Goal: Task Accomplishment & Management: Use online tool/utility

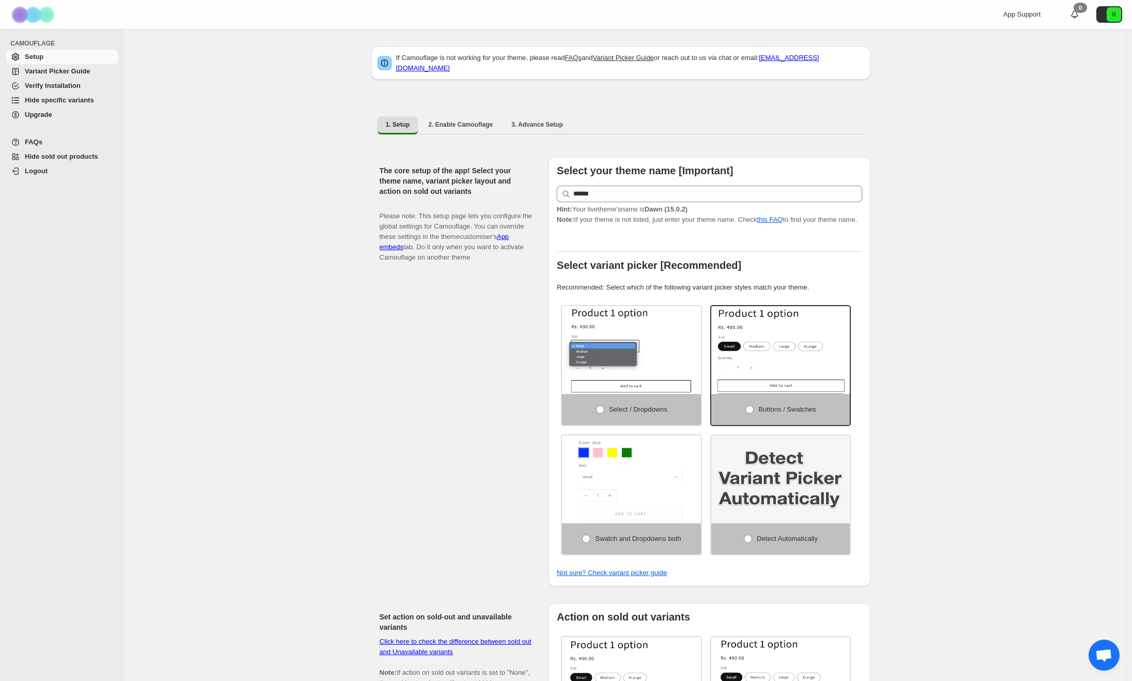
click at [49, 101] on span "Hide specific variants" at bounding box center [59, 100] width 69 height 8
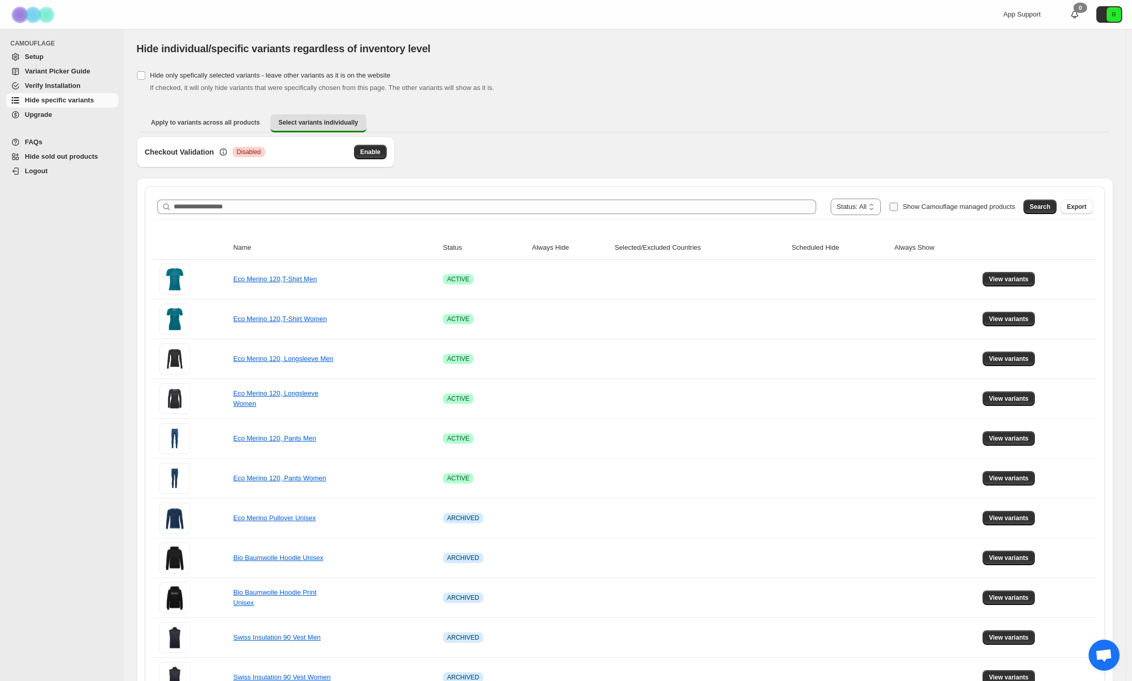
click at [940, 214] on label "Show Camouflage managed products" at bounding box center [952, 206] width 126 height 17
click at [1040, 209] on span "Search" at bounding box center [1039, 207] width 21 height 8
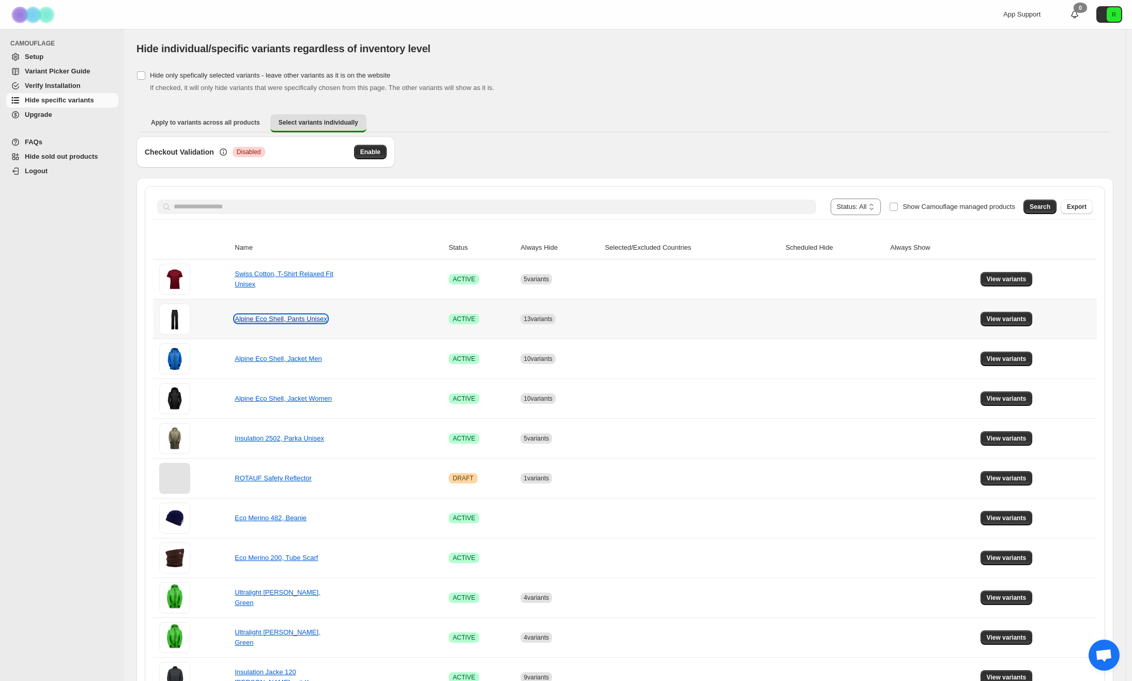
click at [289, 317] on link "Alpine Eco Shell, Pants Unisex" at bounding box center [281, 319] width 92 height 8
click at [1020, 316] on span "View variants" at bounding box center [1007, 319] width 40 height 8
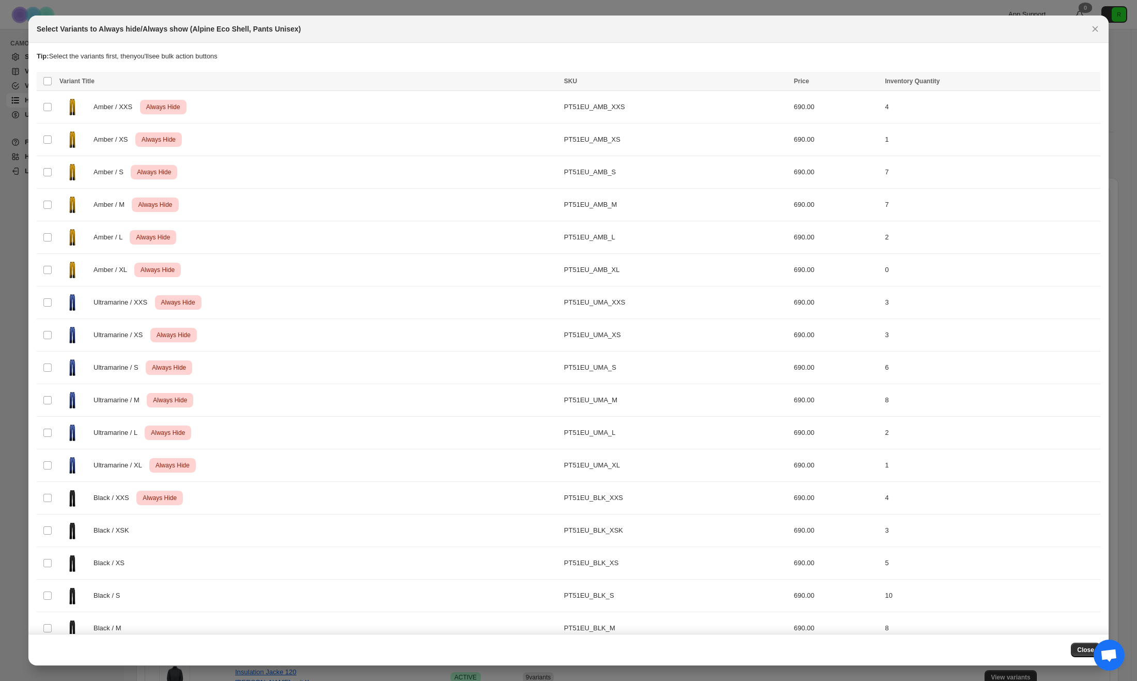
click at [47, 70] on div "Tip: Select the variants first, then you'll see bulk action buttons" at bounding box center [569, 61] width 1064 height 21
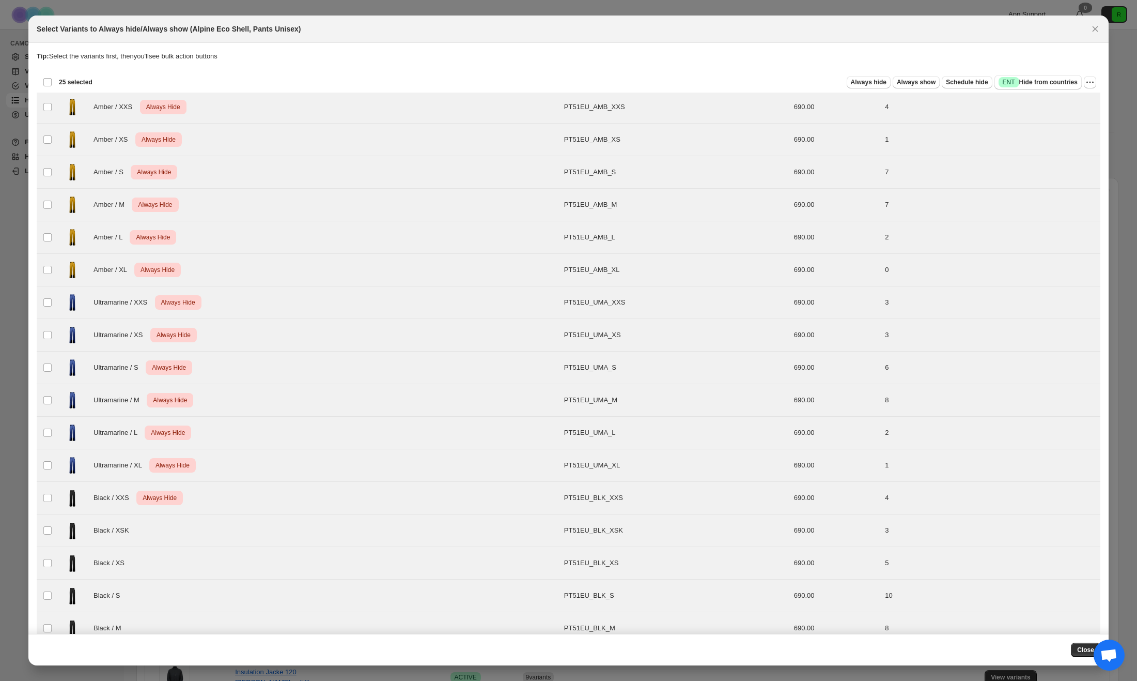
click at [48, 81] on div "Deselect all 25 product variants 25 selected" at bounding box center [68, 82] width 50 height 9
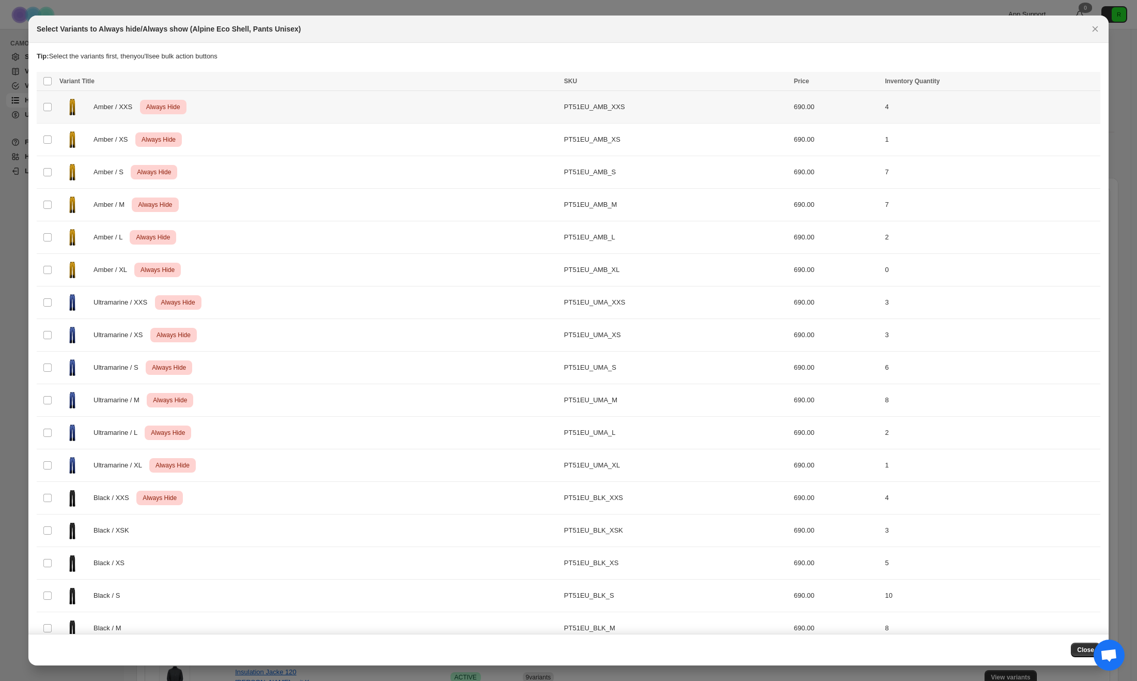
click at [49, 101] on td "Select product variant" at bounding box center [47, 107] width 20 height 33
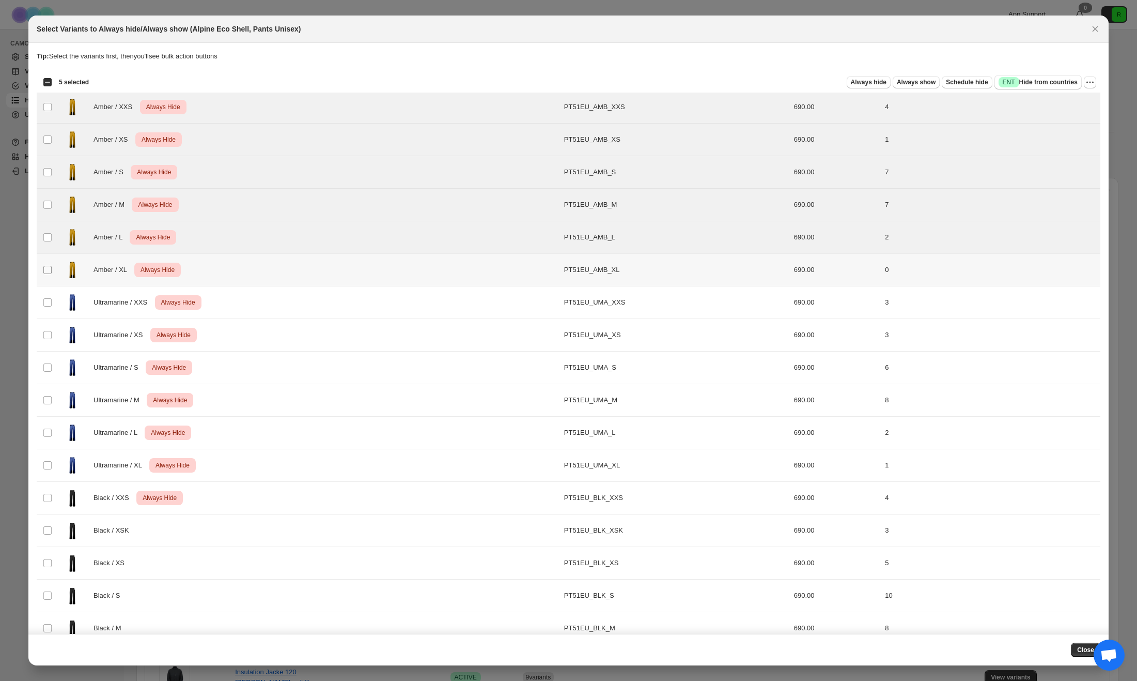
click at [48, 265] on span ":r7:" at bounding box center [47, 269] width 9 height 9
click at [41, 272] on td "Select product variant" at bounding box center [47, 270] width 20 height 33
click at [52, 302] on td "Select product variant" at bounding box center [47, 302] width 20 height 33
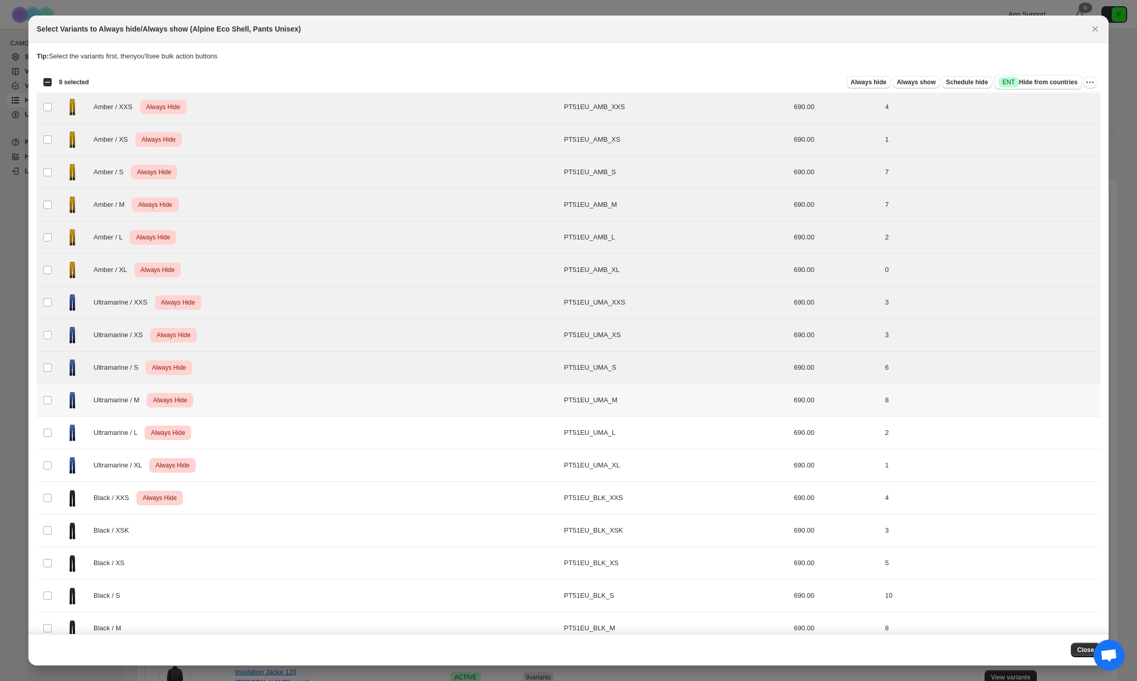
click at [41, 407] on td "Select product variant" at bounding box center [47, 400] width 20 height 33
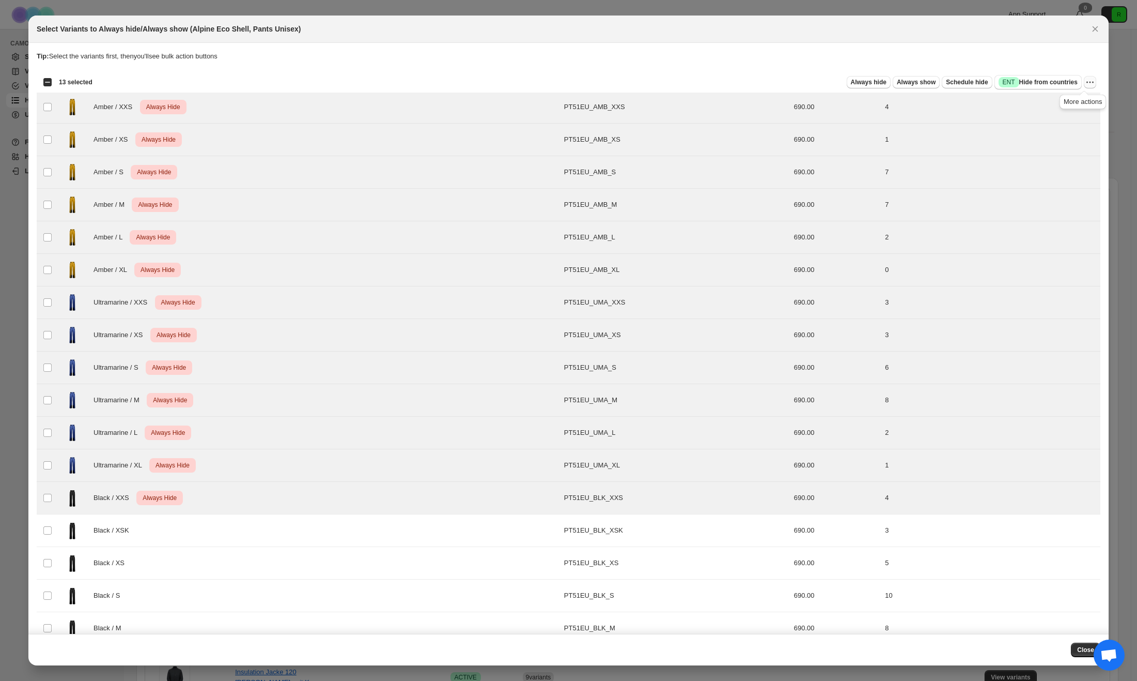
click at [1088, 84] on icon "More actions" at bounding box center [1090, 82] width 10 height 10
click at [1051, 106] on span "Undo always hide" at bounding box center [1036, 103] width 53 height 8
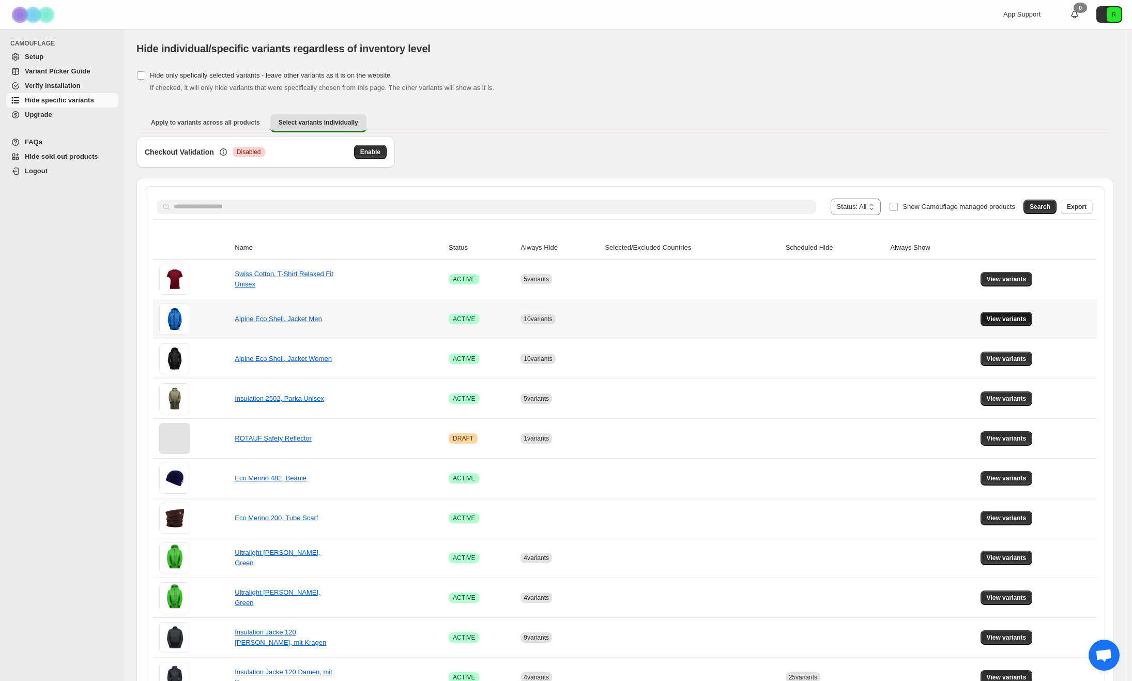
click at [1024, 316] on span "View variants" at bounding box center [1007, 319] width 40 height 8
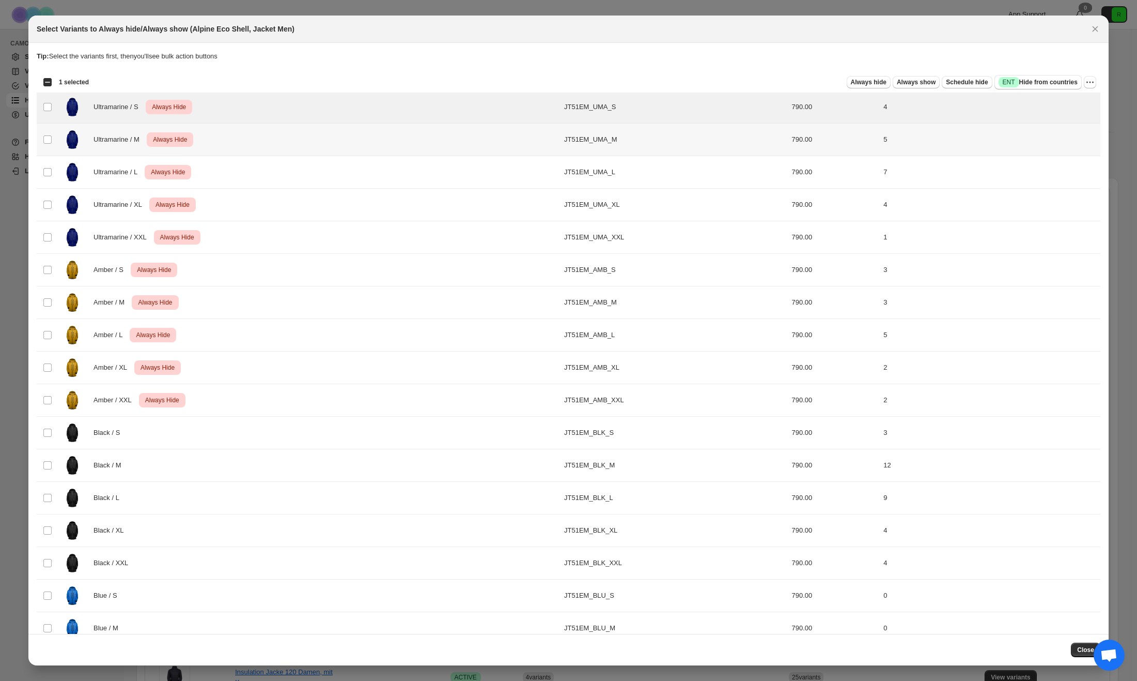
click at [49, 146] on td "Select product variant" at bounding box center [47, 140] width 20 height 33
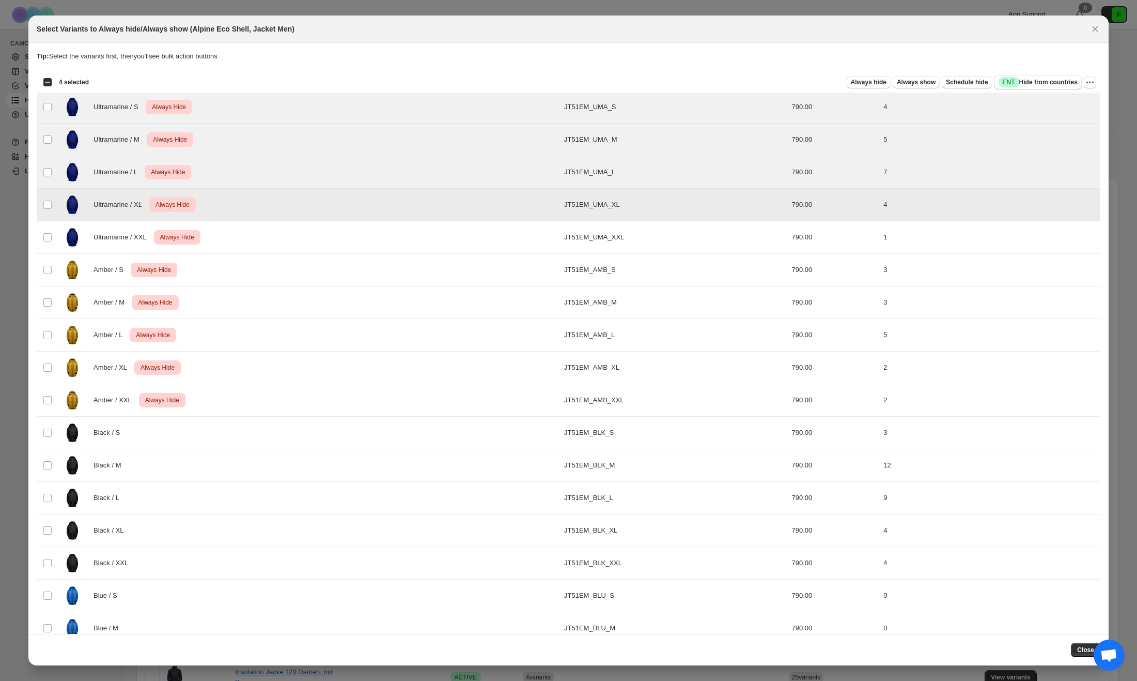
click at [53, 233] on td "Select product variant" at bounding box center [47, 237] width 20 height 33
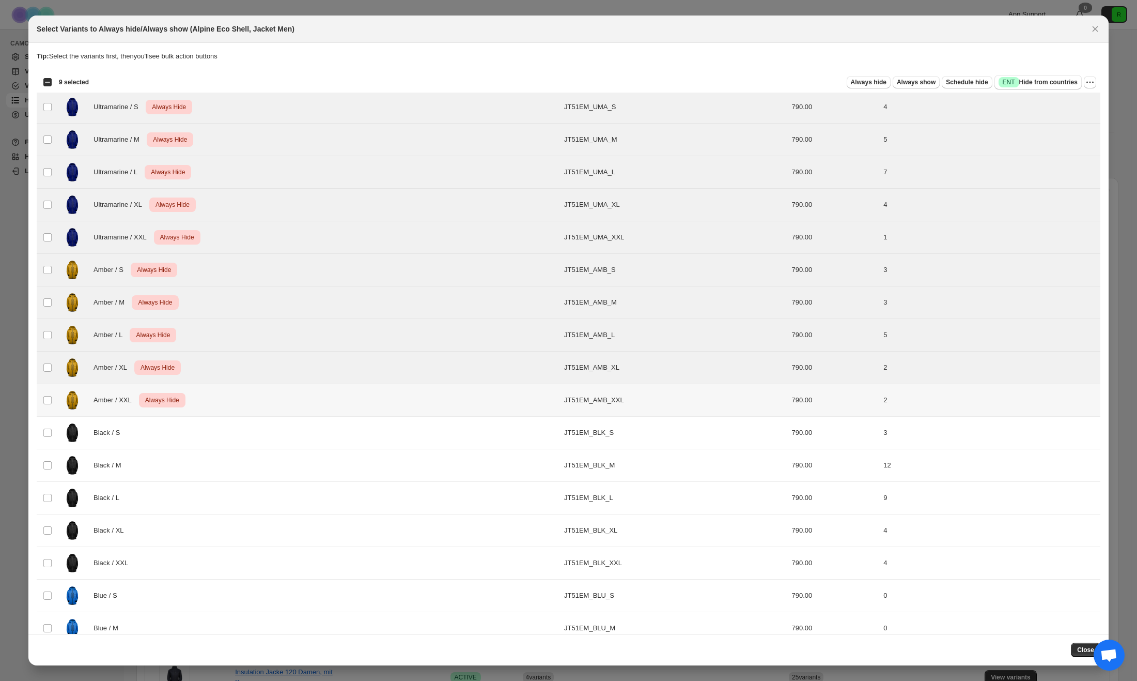
click at [53, 397] on td "Select product variant" at bounding box center [47, 400] width 20 height 33
click at [1085, 83] on icon "More actions" at bounding box center [1090, 82] width 10 height 10
click at [1053, 102] on span "Undo always hide" at bounding box center [1036, 103] width 53 height 8
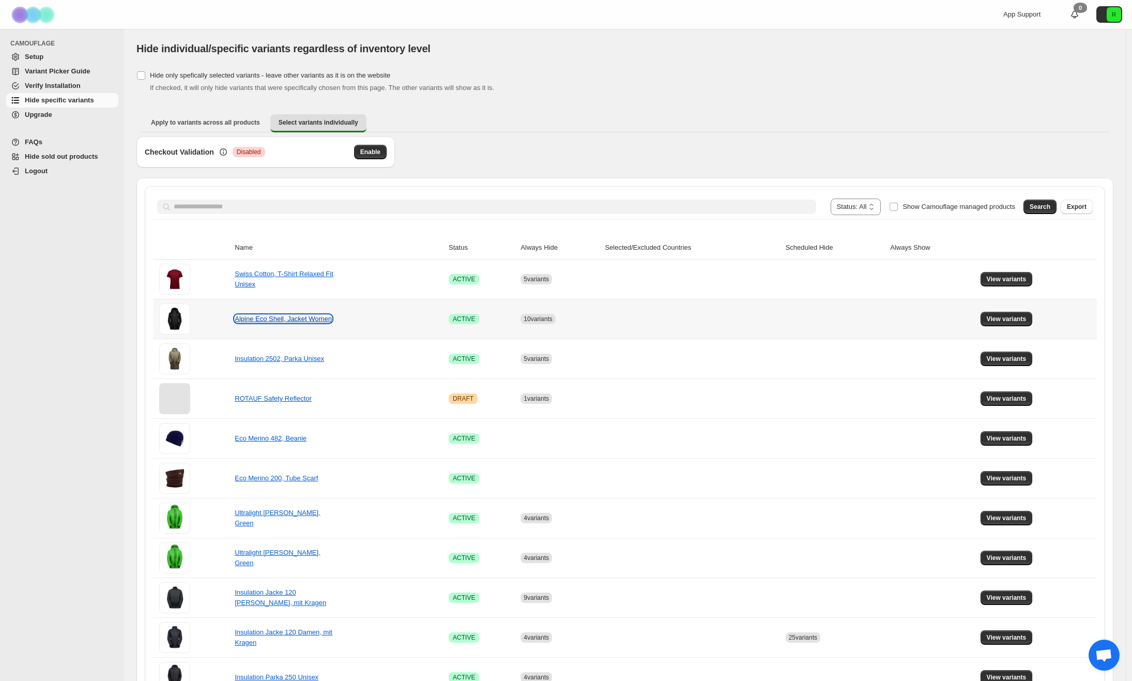
click at [284, 320] on link "Alpine Eco Shell, Jacket Women" at bounding box center [283, 319] width 97 height 8
click at [1026, 313] on button "View variants" at bounding box center [1006, 319] width 52 height 14
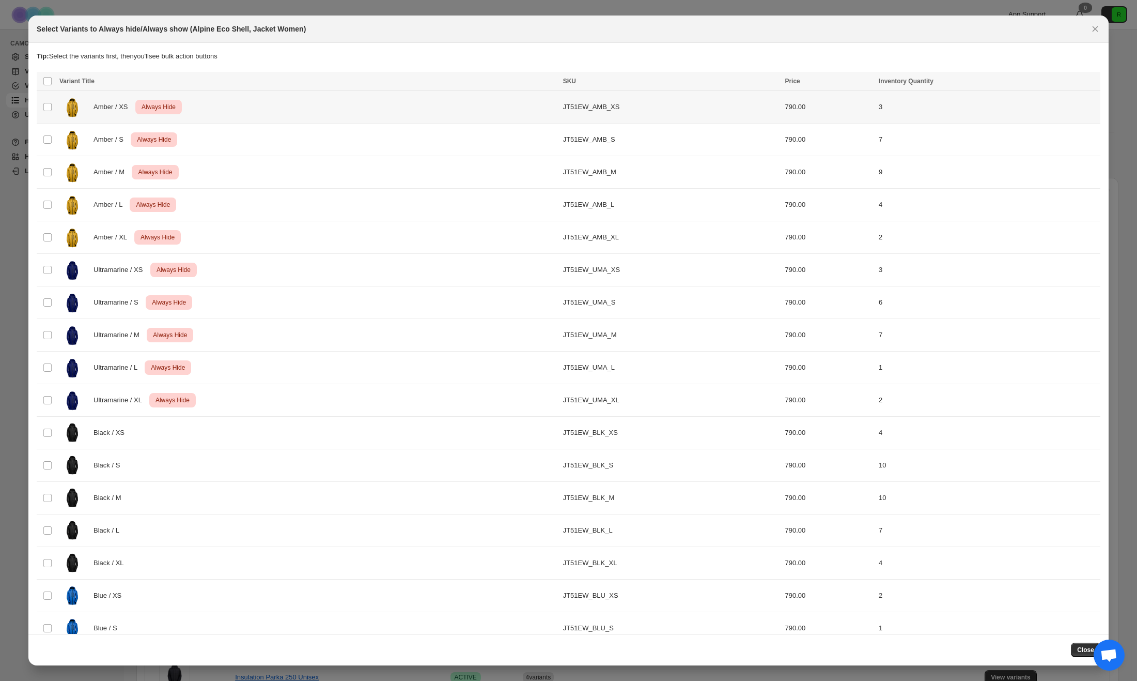
click at [50, 101] on td "Select product variant" at bounding box center [47, 107] width 20 height 33
click at [51, 135] on span ":r2s:" at bounding box center [47, 139] width 9 height 9
click at [53, 133] on td "Select product variant" at bounding box center [47, 140] width 20 height 33
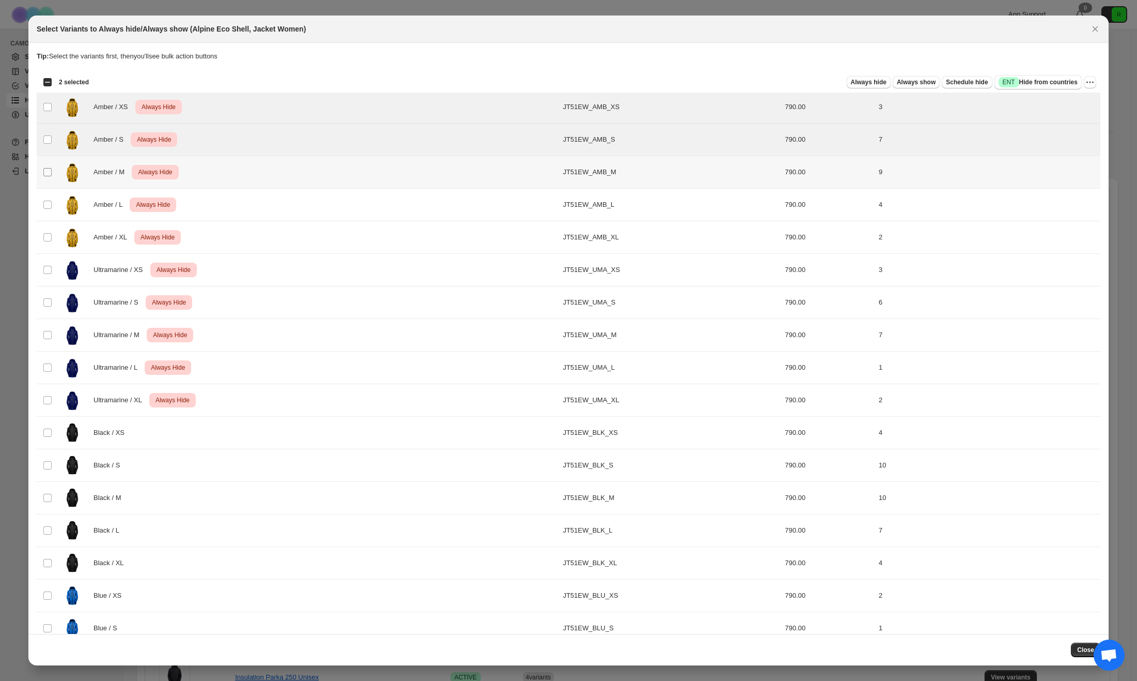
click at [50, 176] on span ":r2s:" at bounding box center [47, 171] width 9 height 9
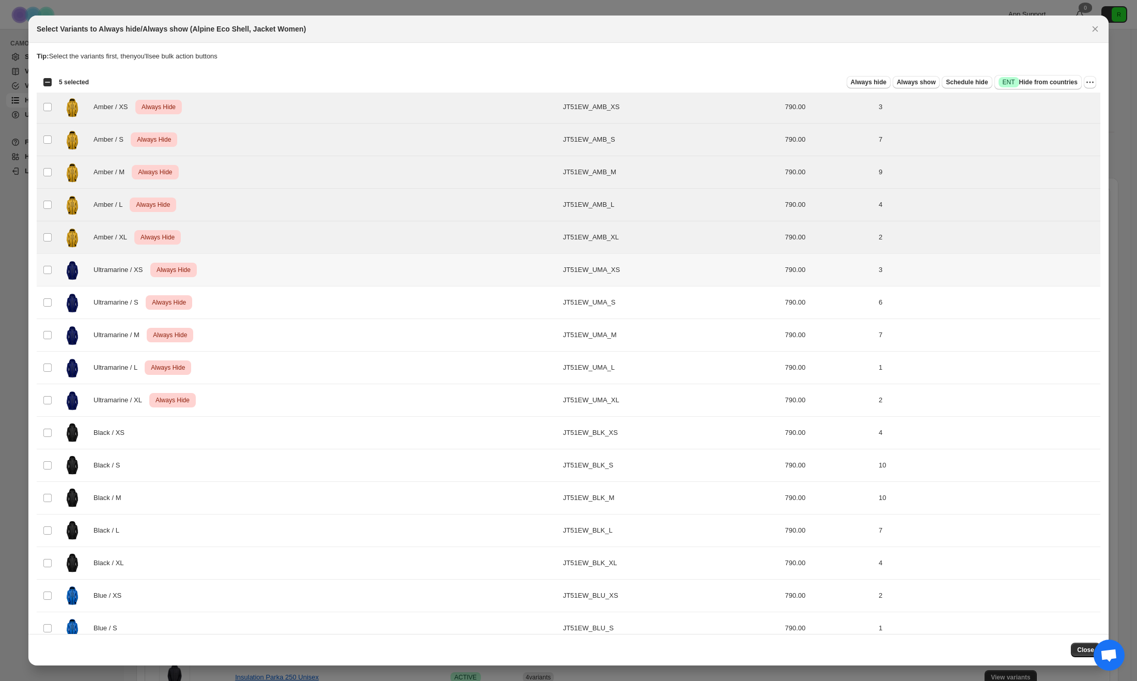
click at [52, 270] on td "Select product variant" at bounding box center [47, 270] width 20 height 33
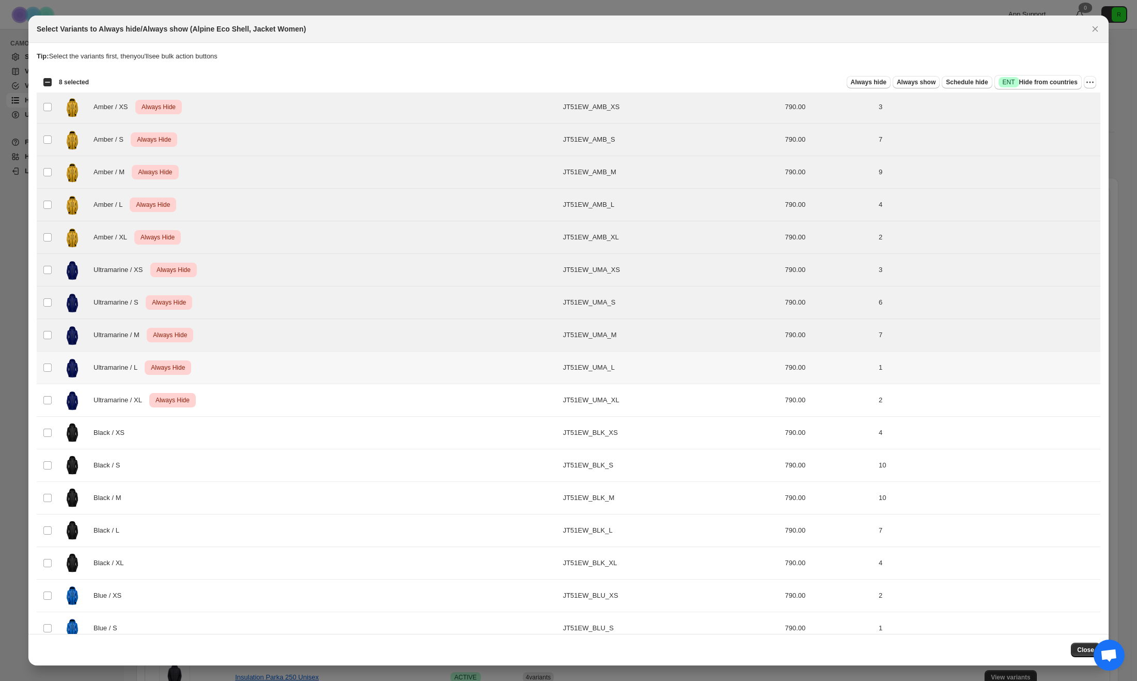
click at [49, 361] on td "Select product variant" at bounding box center [47, 367] width 20 height 33
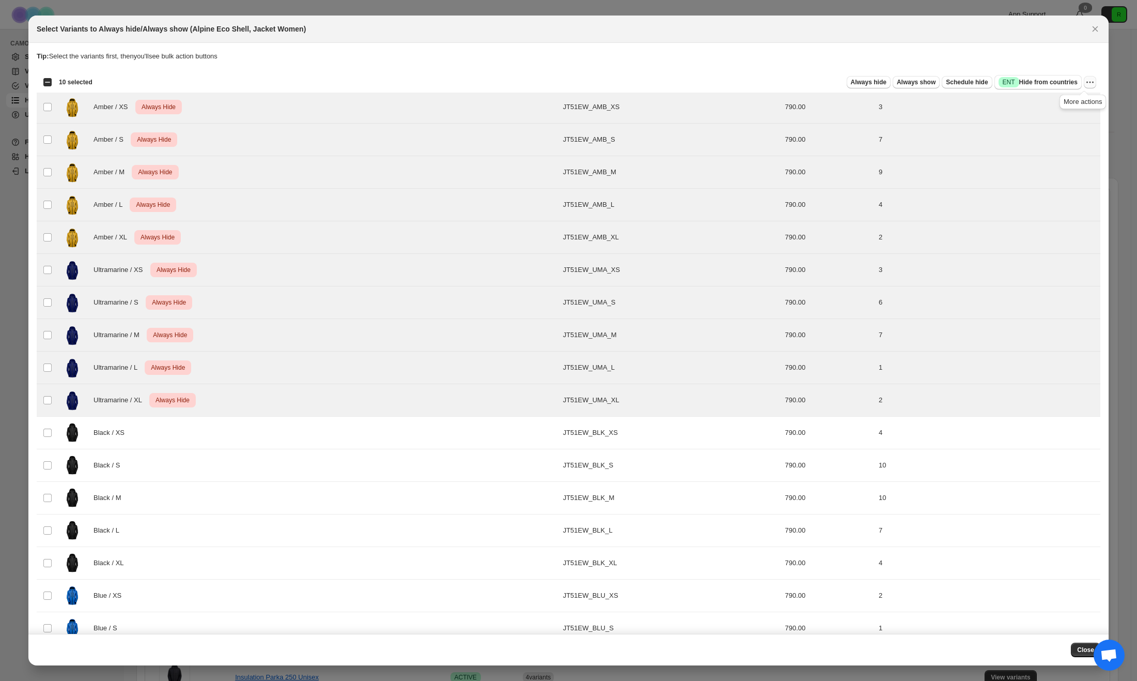
click at [1089, 82] on icon "More actions" at bounding box center [1090, 82] width 10 height 10
click at [1055, 104] on span "Undo always hide" at bounding box center [1036, 103] width 53 height 8
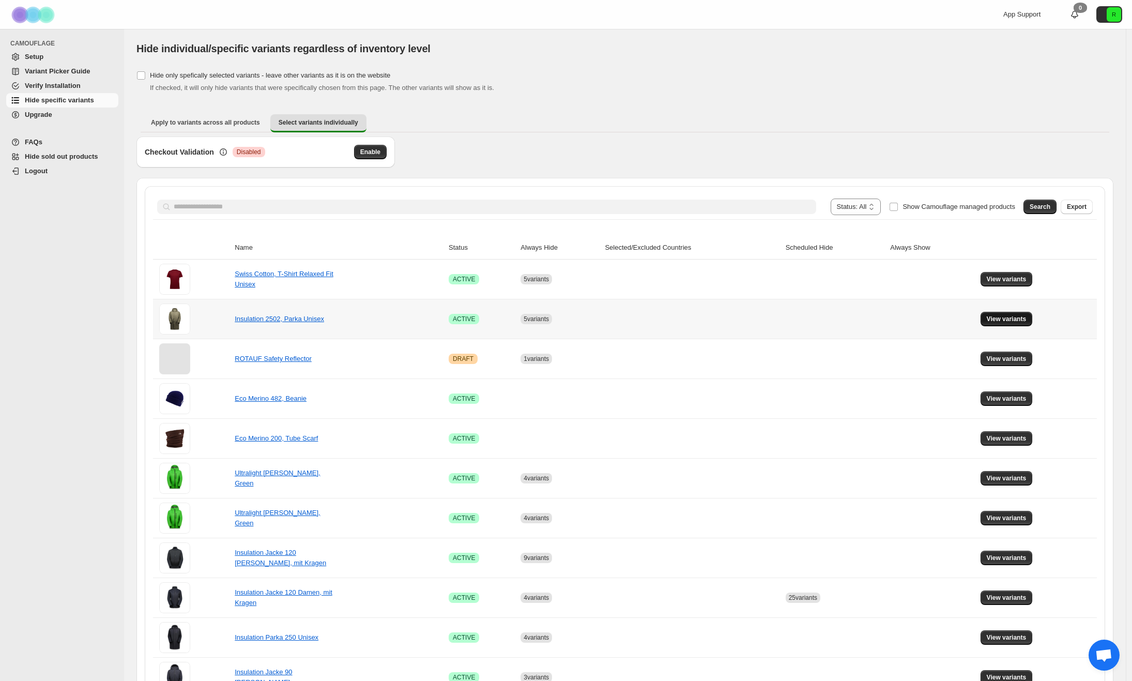
click at [1012, 318] on span "View variants" at bounding box center [1007, 319] width 40 height 8
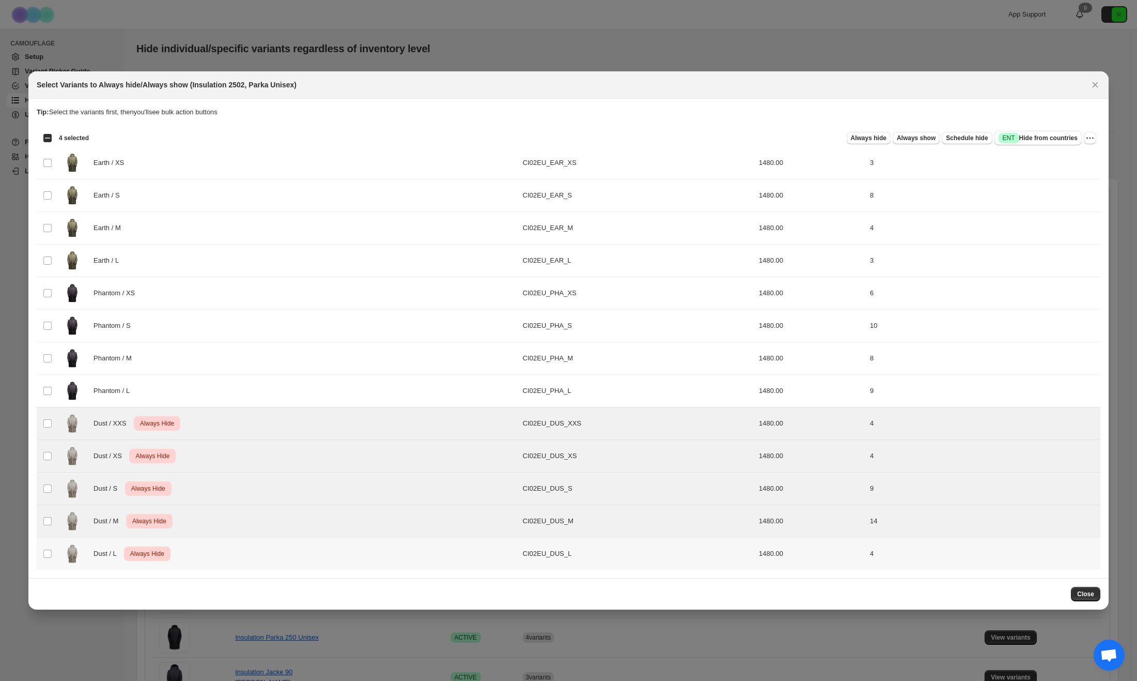
click at [54, 562] on td "Select product variant" at bounding box center [47, 553] width 20 height 33
click at [1082, 141] on div "Always hide Always show Schedule hide Success ENT Hide from countries Always hi…" at bounding box center [596, 138] width 999 height 14
click at [1085, 140] on button "More actions" at bounding box center [1090, 138] width 12 height 12
click at [1026, 160] on span "Undo always hide" at bounding box center [1041, 159] width 53 height 8
